Goal: Transaction & Acquisition: Purchase product/service

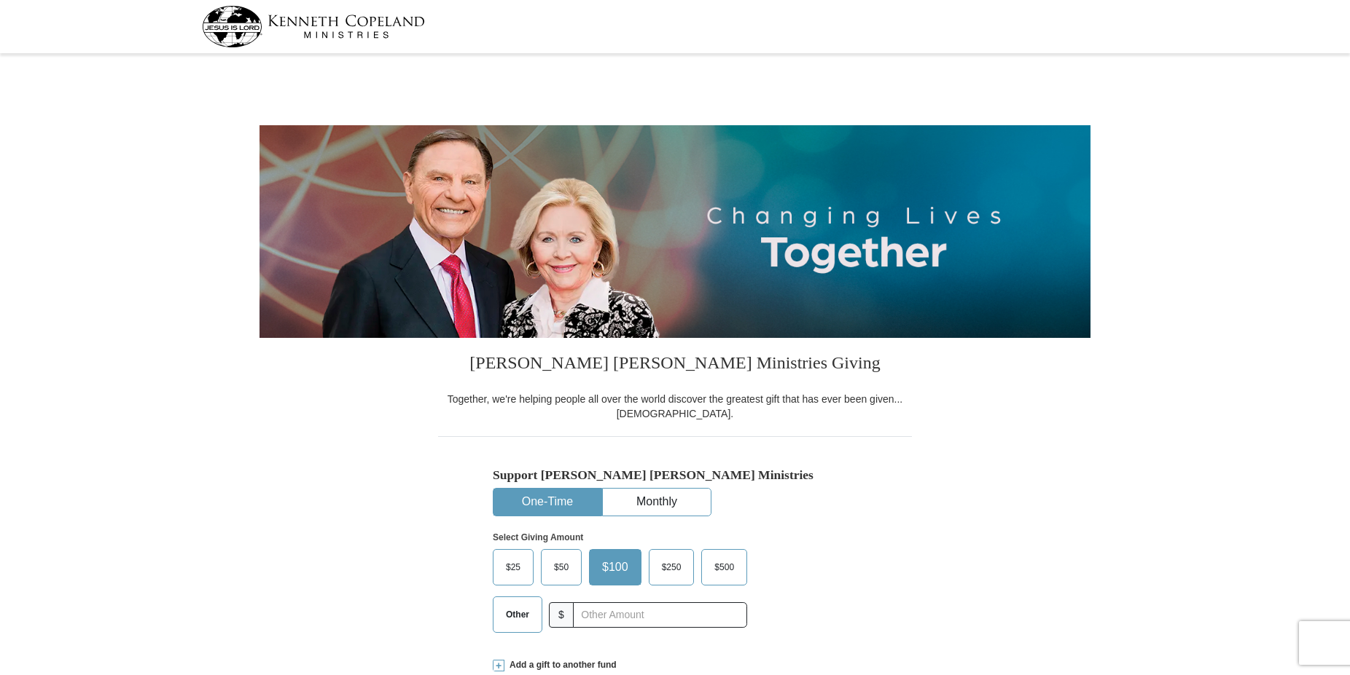
select select "GA"
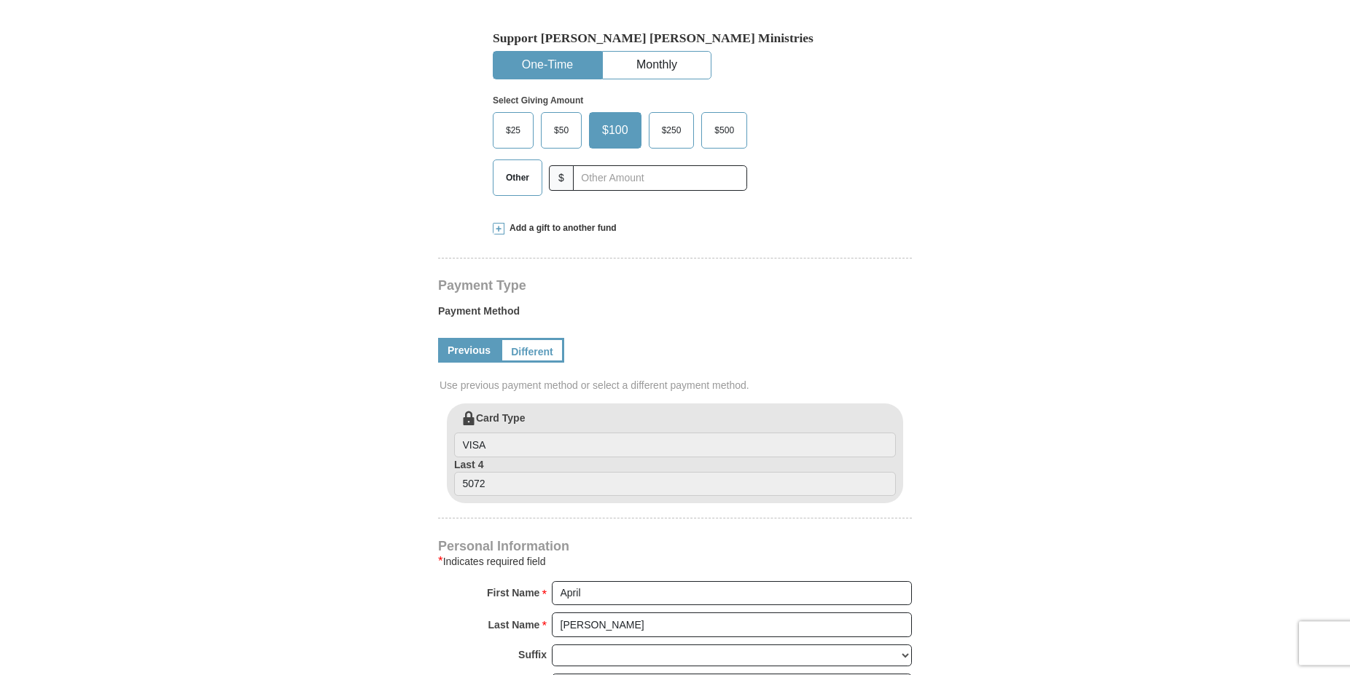
click at [512, 178] on span "Other" at bounding box center [517, 178] width 38 height 22
click at [0, 0] on input "Other" at bounding box center [0, 0] width 0 height 0
click at [591, 186] on input "text" at bounding box center [660, 178] width 162 height 26
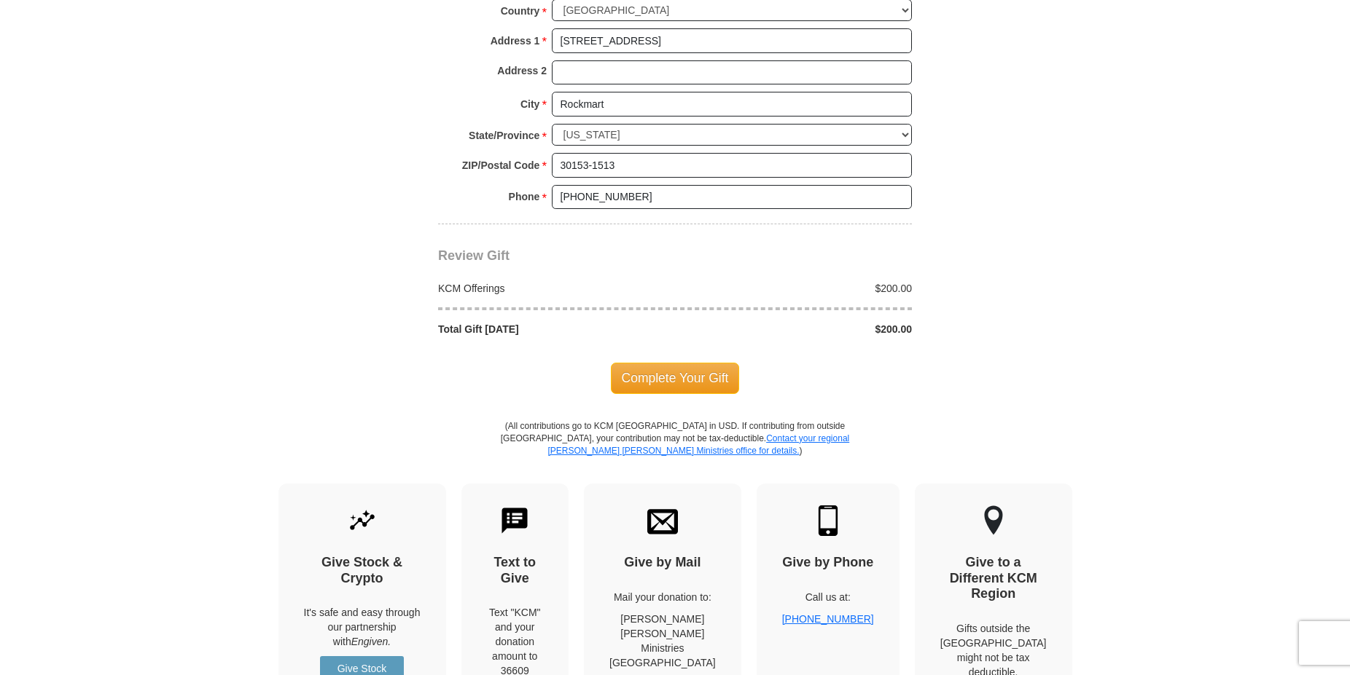
scroll to position [1145, 0]
type input "200"
click at [662, 374] on span "Complete Your Gift" at bounding box center [675, 377] width 129 height 31
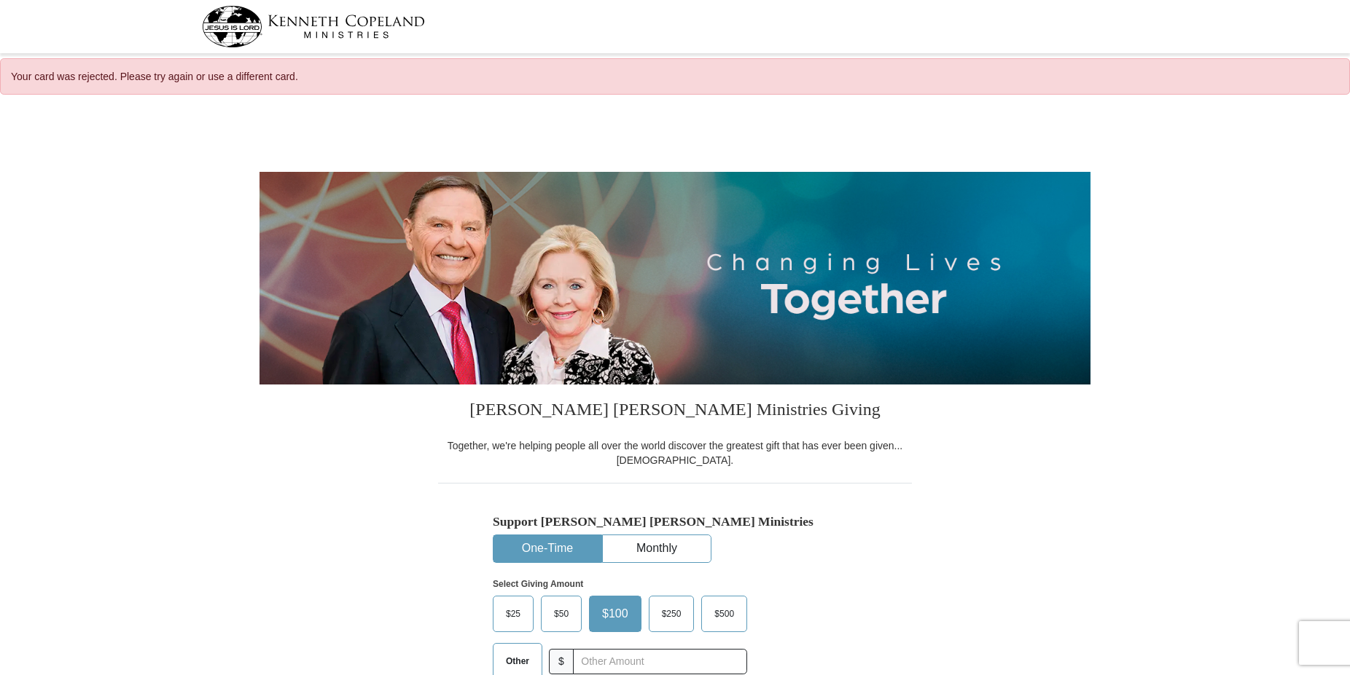
select select "GA"
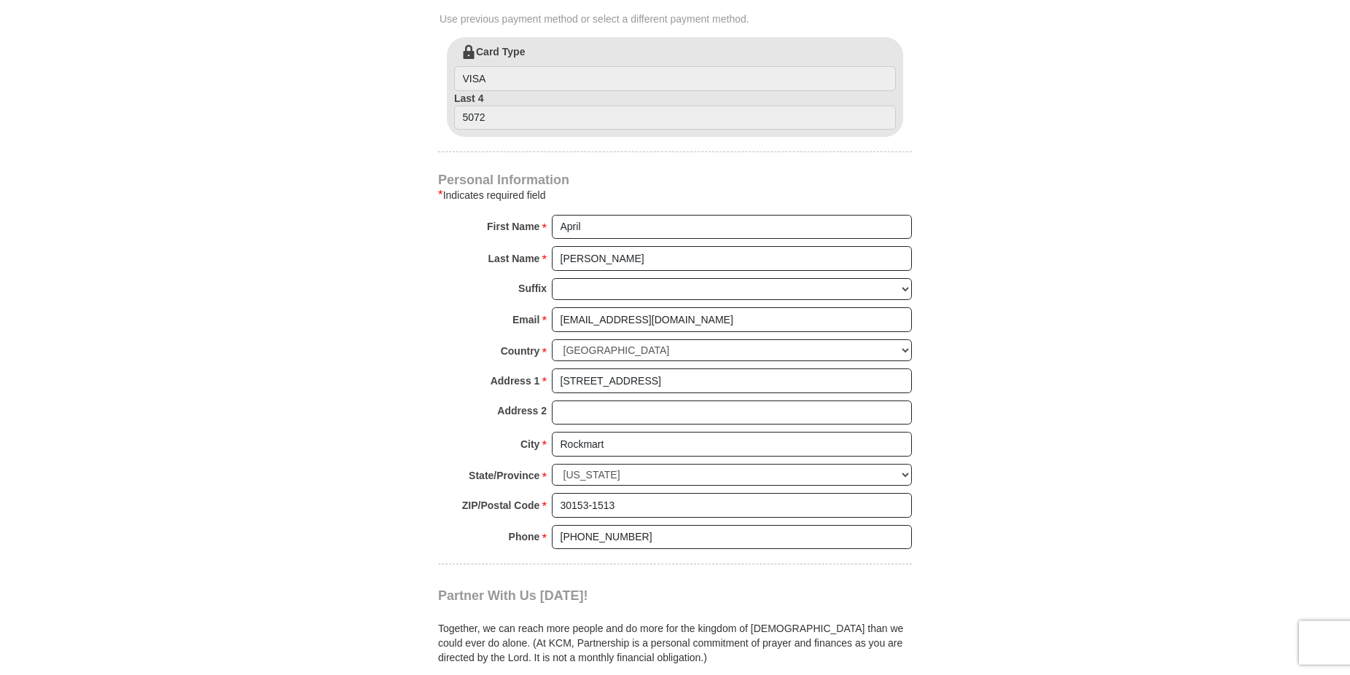
scroll to position [829, 0]
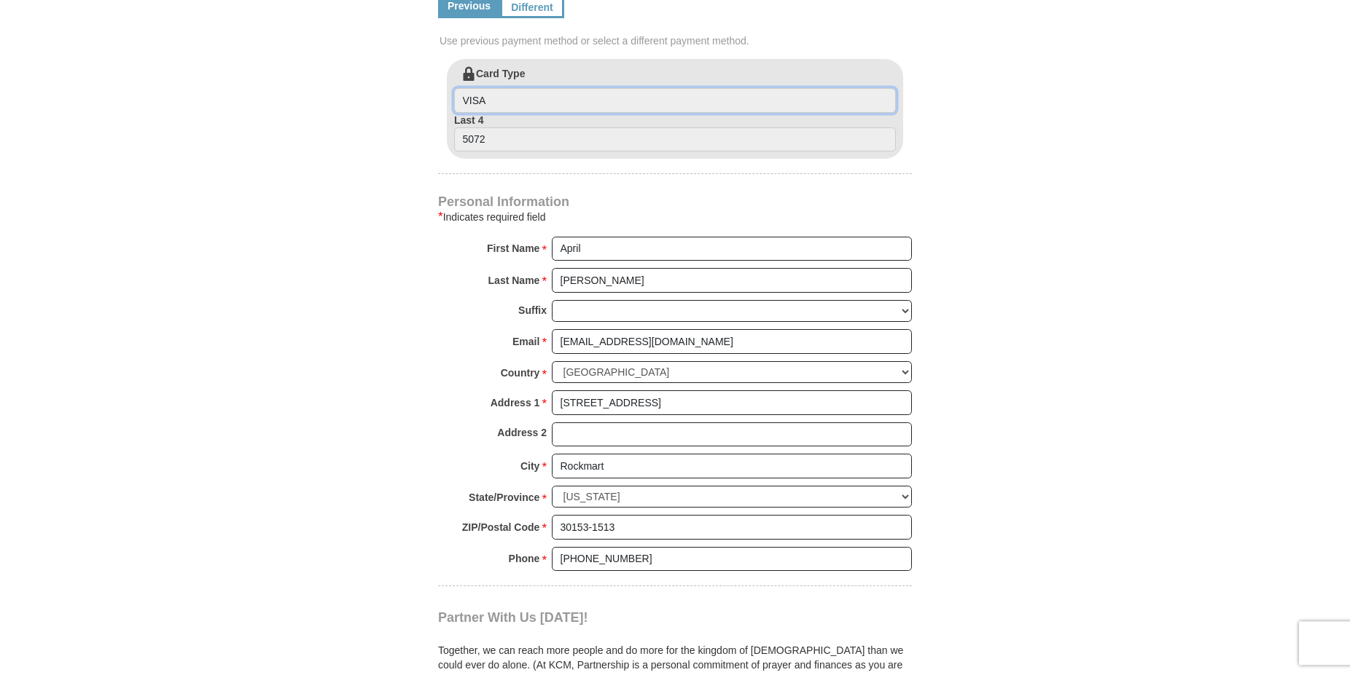
click at [498, 103] on input "VISA" at bounding box center [675, 100] width 442 height 25
click at [496, 138] on input "5072" at bounding box center [675, 140] width 442 height 25
click at [531, 9] on link "Different" at bounding box center [530, 5] width 61 height 25
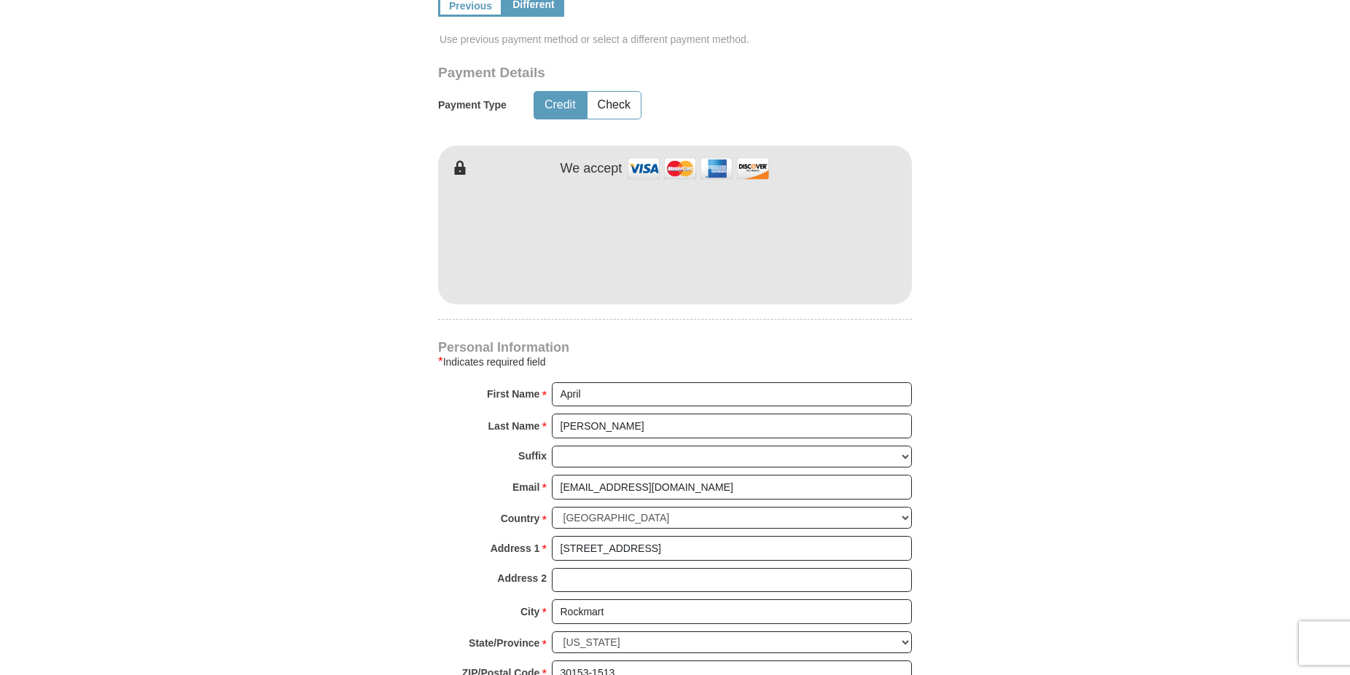
click at [243, 243] on body "Your card was rejected. Please try again or use a different card. [PERSON_NAME]…" at bounding box center [675, 622] width 1350 height 2904
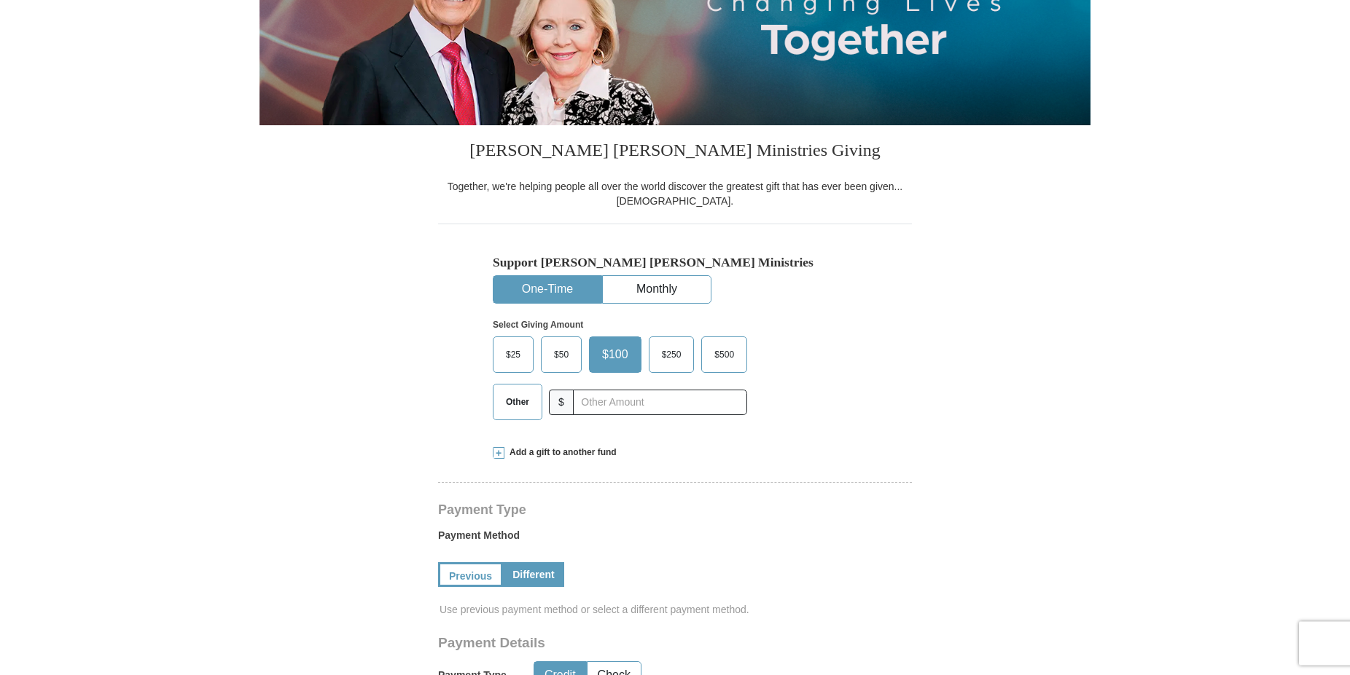
scroll to position [254, 0]
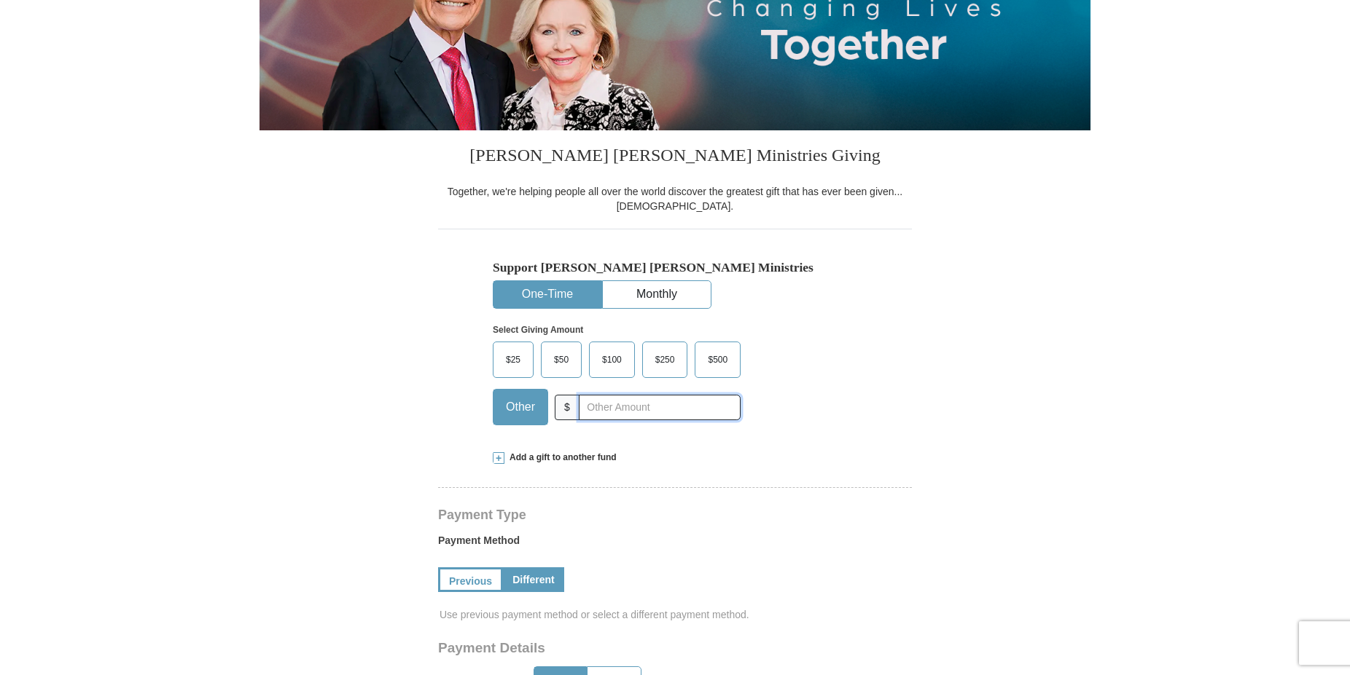
click at [587, 409] on input "text" at bounding box center [660, 408] width 162 height 26
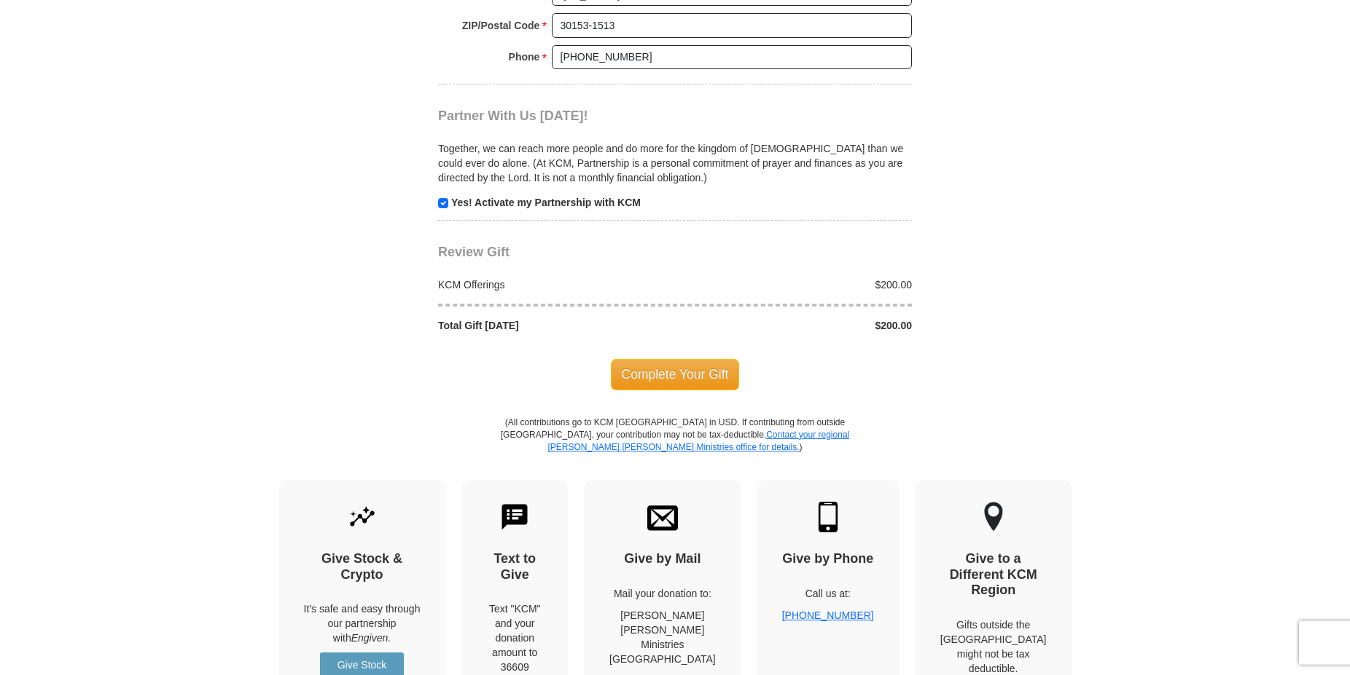
scroll to position [1479, 0]
type input "200"
click at [691, 376] on span "Complete Your Gift" at bounding box center [675, 373] width 129 height 31
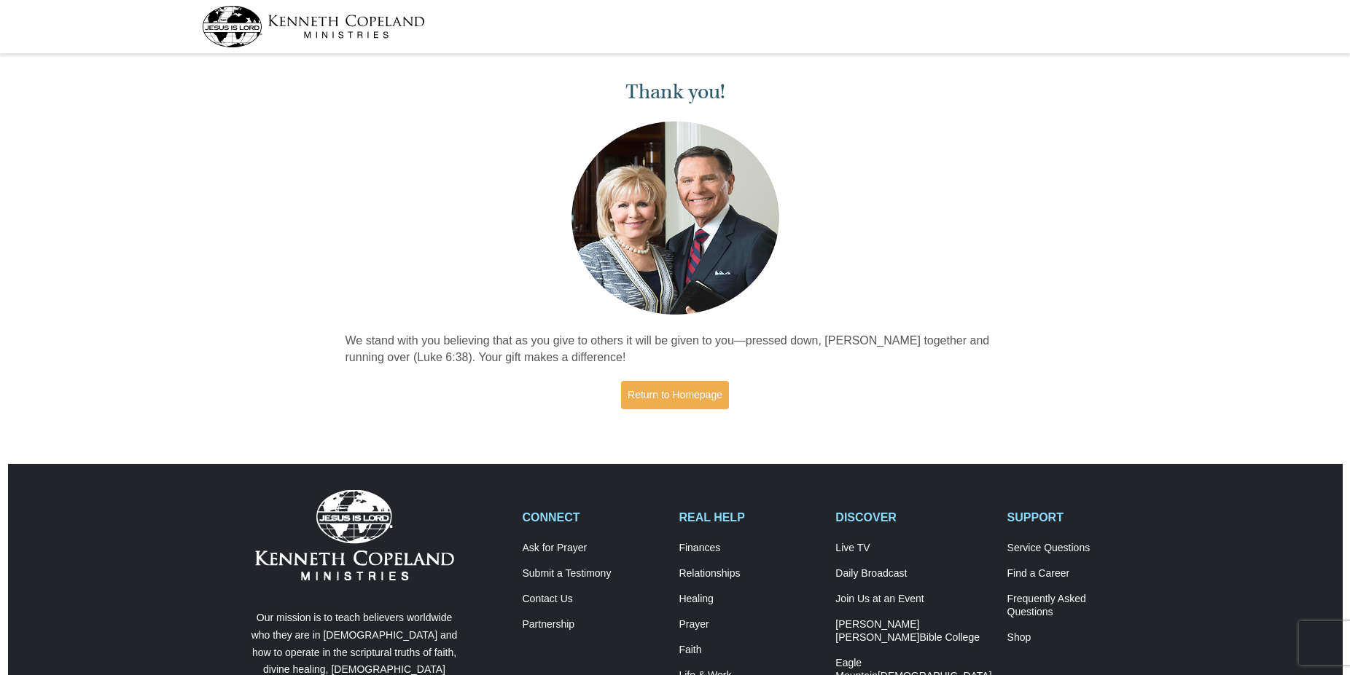
click at [240, 21] on img at bounding box center [313, 27] width 223 height 42
